Goal: Information Seeking & Learning: Learn about a topic

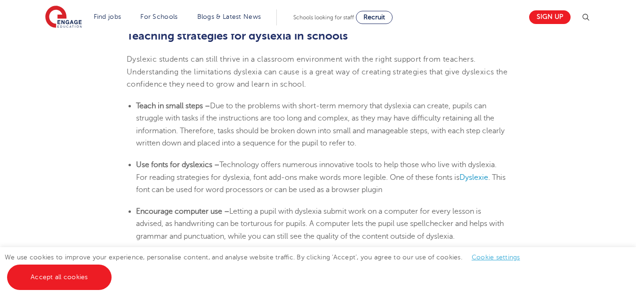
scroll to position [1511, 0]
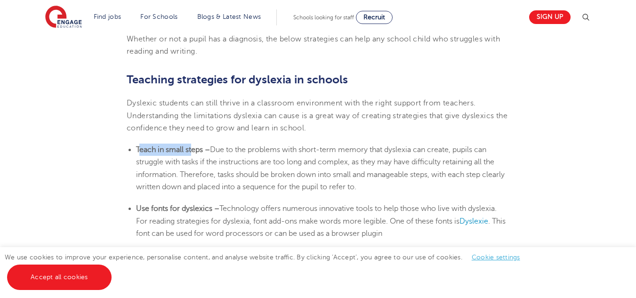
drag, startPoint x: 138, startPoint y: 146, endPoint x: 192, endPoint y: 148, distance: 53.2
click at [192, 148] on b "Teach in small steps –" at bounding box center [173, 149] width 74 height 8
drag, startPoint x: 202, startPoint y: 146, endPoint x: 135, endPoint y: 151, distance: 67.4
click at [135, 151] on ul "Teach in small steps – Due to the problems with short-term memory that [MEDICAL…" at bounding box center [318, 168] width 383 height 49
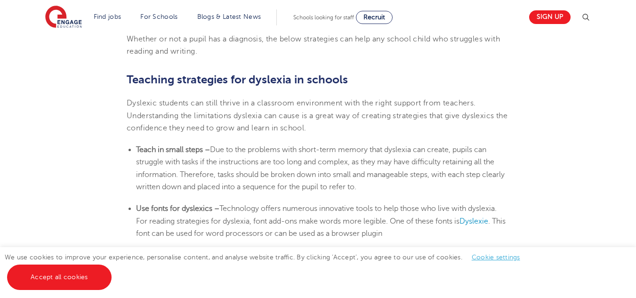
drag, startPoint x: 213, startPoint y: 148, endPoint x: 427, endPoint y: 185, distance: 216.8
click at [427, 185] on li "Teach in small steps – Due to the problems with short-term memory that [MEDICAL…" at bounding box center [322, 168] width 373 height 49
copy span "Due to the problems with short-term memory that dyslexia can create, pupils can…"
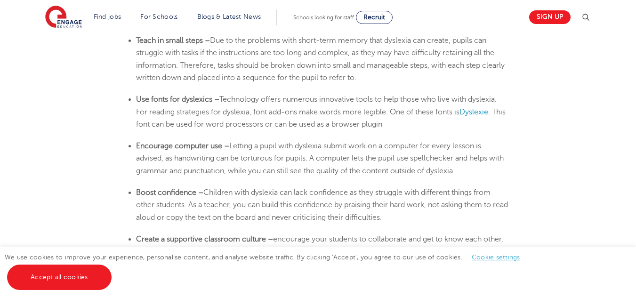
scroll to position [1549, 0]
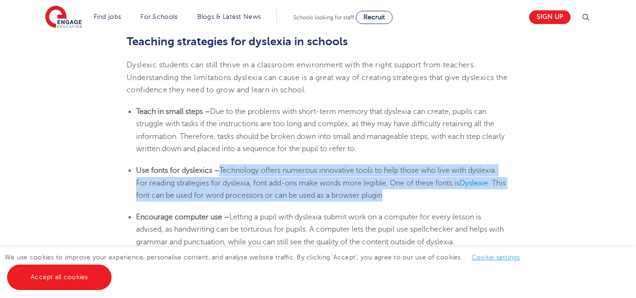
drag, startPoint x: 401, startPoint y: 196, endPoint x: 219, endPoint y: 172, distance: 183.3
click at [219, 172] on li "Use fonts for dyslexics – Technology offers numerous innovative tools to help t…" at bounding box center [322, 182] width 373 height 37
copy li "Technology offers numerous innovative tools to help those who live with [MEDICA…"
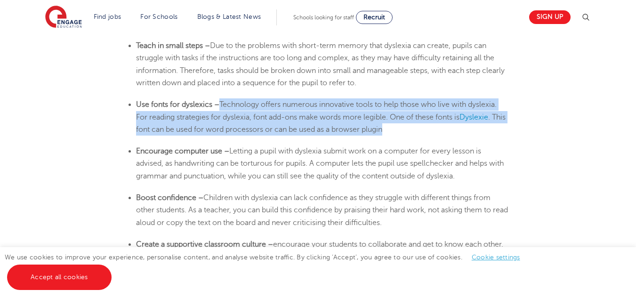
scroll to position [1609, 0]
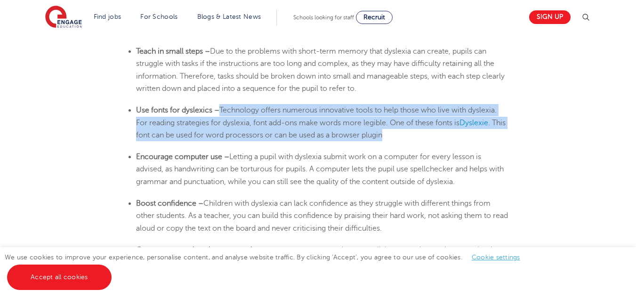
drag, startPoint x: 402, startPoint y: 228, endPoint x: 207, endPoint y: 202, distance: 197.5
click at [207, 202] on span "Children with dyslexia can lack confidence as they struggle with different thin…" at bounding box center [322, 215] width 372 height 33
copy span "Children with dyslexia can lack confidence as they struggle with different thin…"
drag, startPoint x: 231, startPoint y: 156, endPoint x: 496, endPoint y: 181, distance: 266.7
click at [496, 181] on li "Encourage computer use – Letting a pupil with [MEDICAL_DATA] submit work on a c…" at bounding box center [322, 169] width 373 height 37
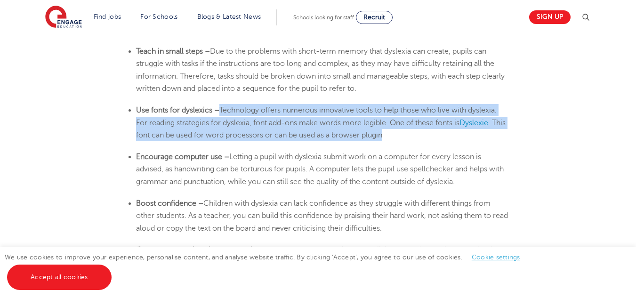
copy span "Letting a pupil with dyslexia submit work on a computer for every lesson is adv…"
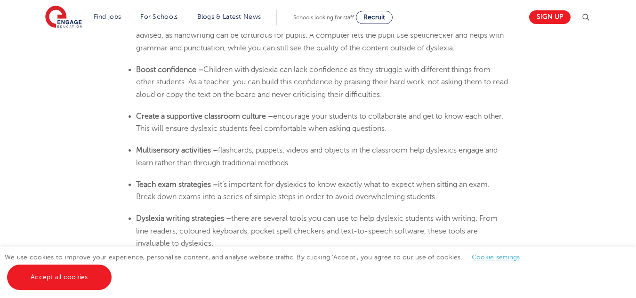
scroll to position [1741, 0]
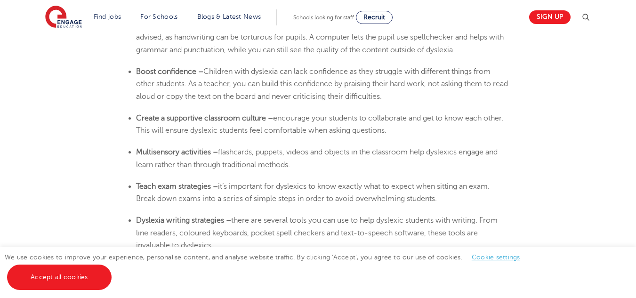
drag, startPoint x: 137, startPoint y: 119, endPoint x: 438, endPoint y: 132, distance: 301.5
click at [438, 132] on li "Create a supportive classroom culture – encourage your students to collaborate …" at bounding box center [322, 124] width 373 height 25
copy li "Create a supportive classroom culture – encourage your students to collaborate …"
drag, startPoint x: 212, startPoint y: 152, endPoint x: 134, endPoint y: 148, distance: 78.2
click at [134, 148] on ul "Multisensory activities – flashcards, puppets, videos and objects in the classr…" at bounding box center [318, 158] width 383 height 25
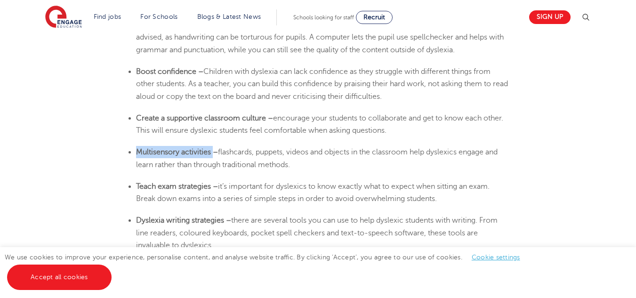
copy b "Multisensory activities"
drag, startPoint x: 218, startPoint y: 151, endPoint x: 296, endPoint y: 164, distance: 78.8
click at [296, 164] on li "Multisensory activities – flashcards, puppets, videos and objects in the classr…" at bounding box center [322, 158] width 373 height 25
copy span "flashcards, puppets, videos and objects in the classroom help dyslexics engage …"
drag, startPoint x: 213, startPoint y: 188, endPoint x: 133, endPoint y: 185, distance: 80.1
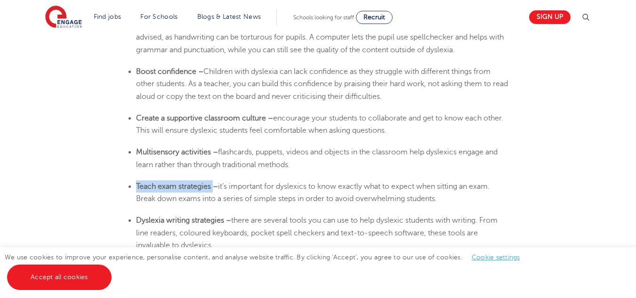
click at [133, 185] on ul "Teach exam strategies – it’s important for dyslexics to know exactly what to ex…" at bounding box center [318, 192] width 383 height 25
copy b "Teach exam strategies"
drag, startPoint x: 579, startPoint y: 118, endPoint x: 639, endPoint y: 165, distance: 75.8
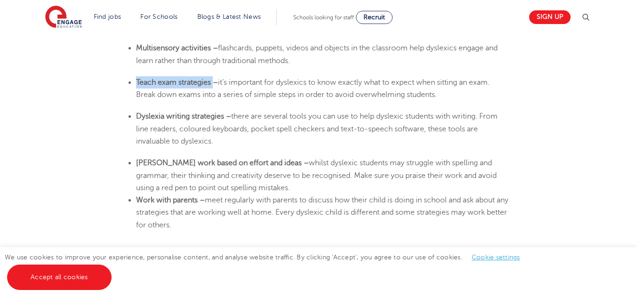
scroll to position [1840, 0]
